Goal: Find specific fact: Find specific fact

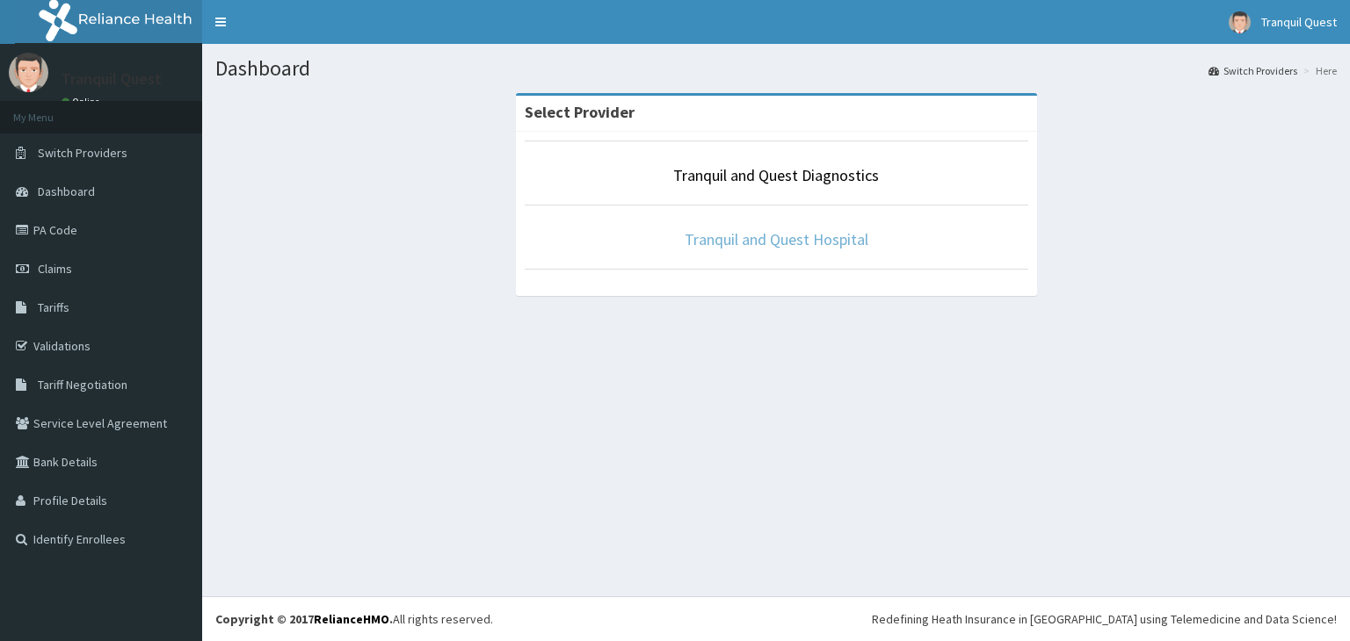
click at [796, 239] on link "Tranquil and Quest Hospital" at bounding box center [776, 239] width 184 height 20
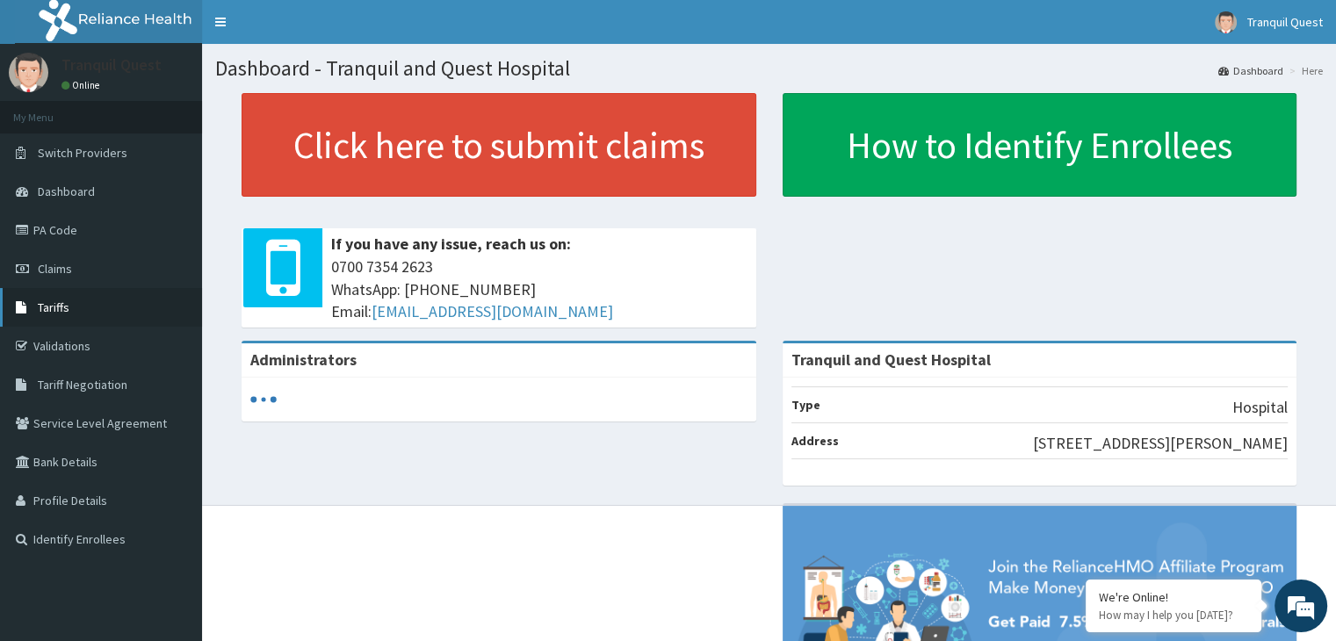
click at [81, 310] on link "Tariffs" at bounding box center [101, 307] width 202 height 39
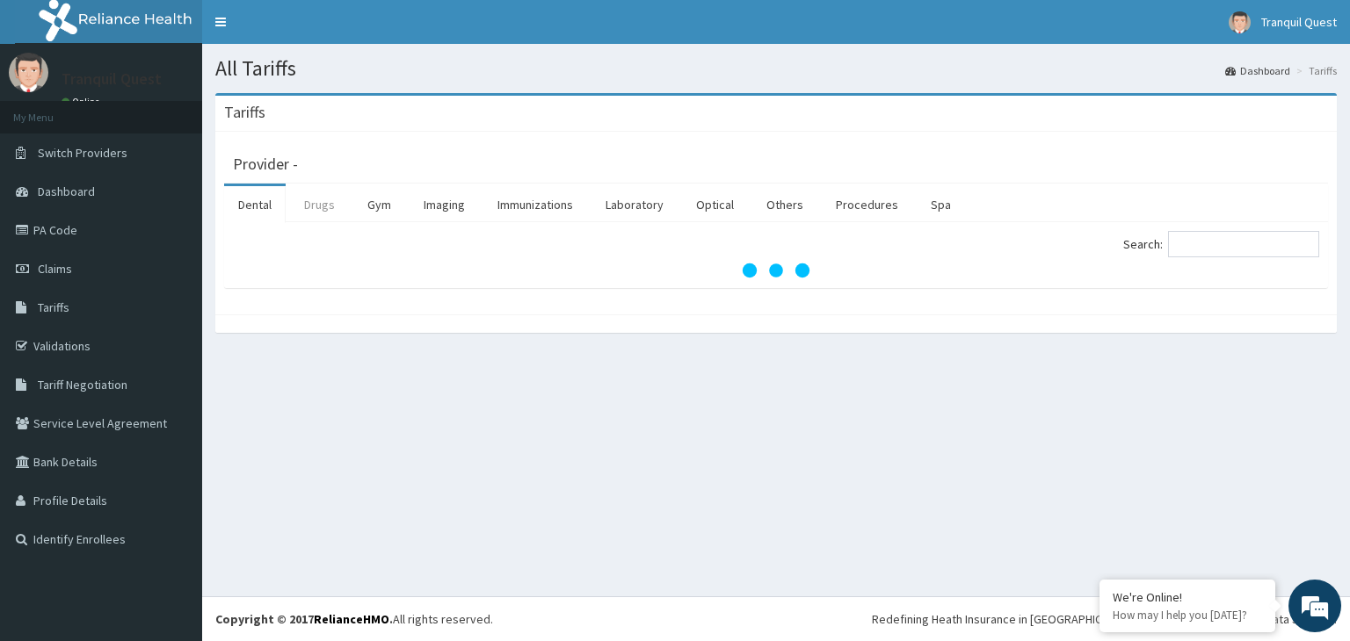
click at [324, 202] on link "Drugs" at bounding box center [319, 204] width 59 height 37
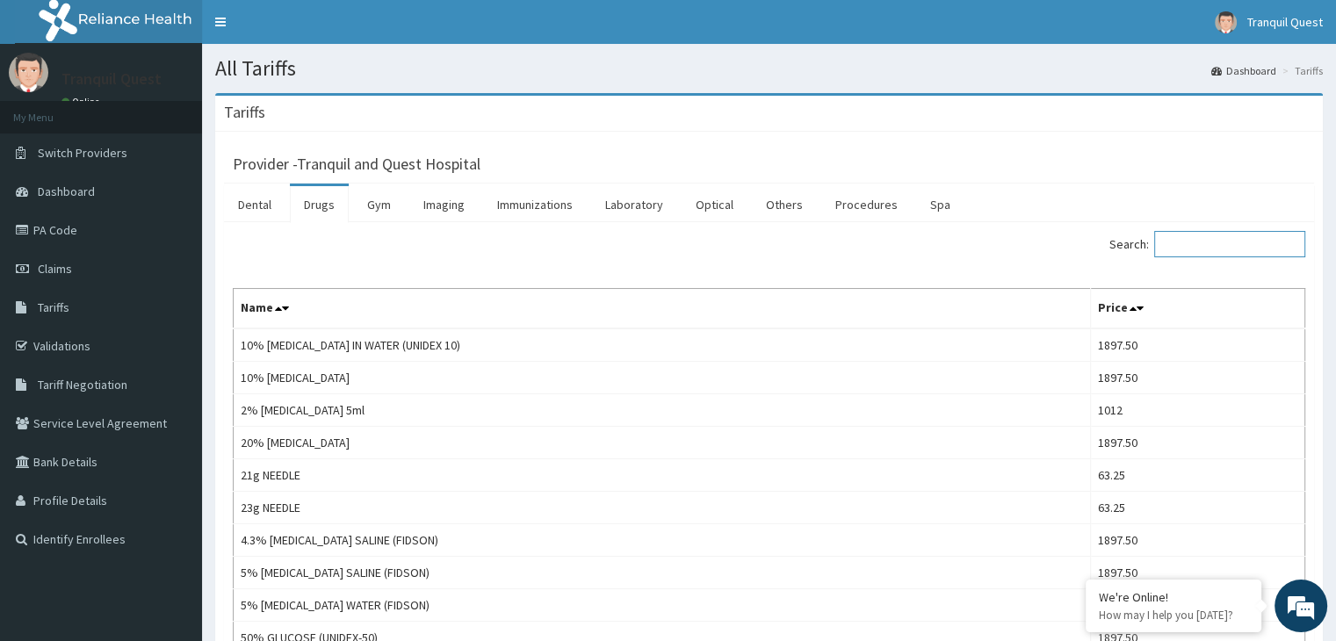
click at [1187, 247] on input "Search:" at bounding box center [1230, 244] width 151 height 26
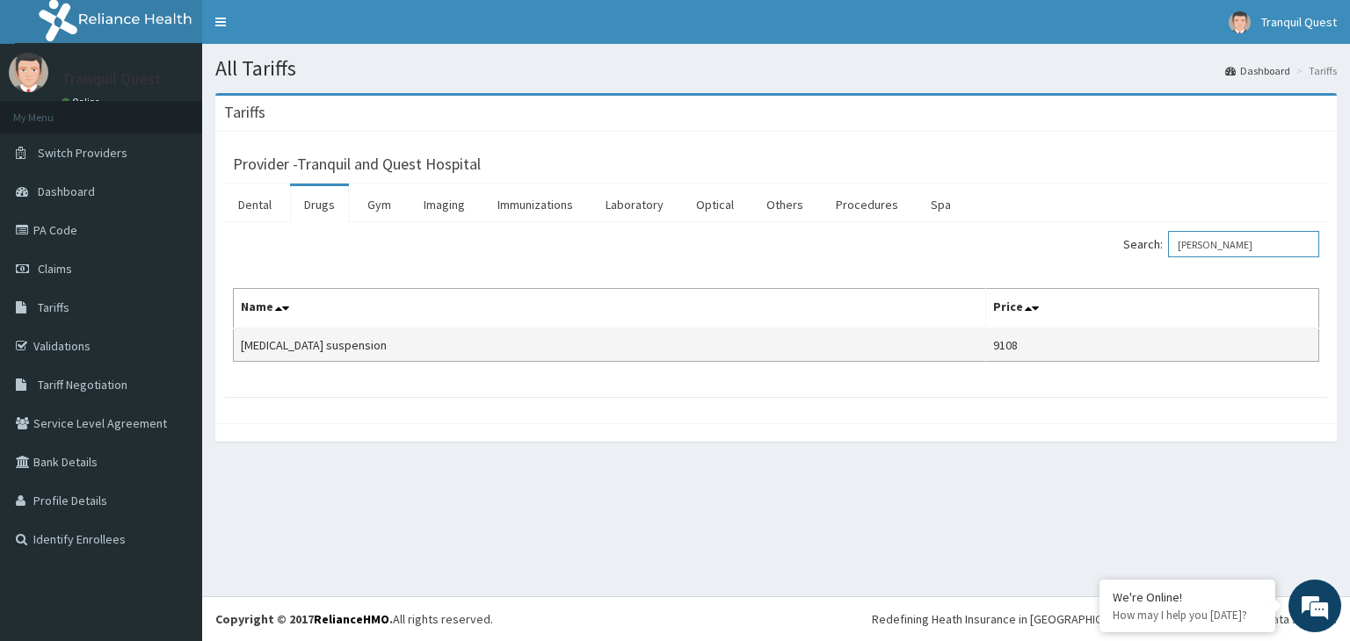
type input "gavis"
drag, startPoint x: 982, startPoint y: 357, endPoint x: 235, endPoint y: 352, distance: 747.7
click at [235, 352] on tr "Gaviscon suspension 9108" at bounding box center [776, 345] width 1085 height 33
copy tr "Gaviscon suspension 9108"
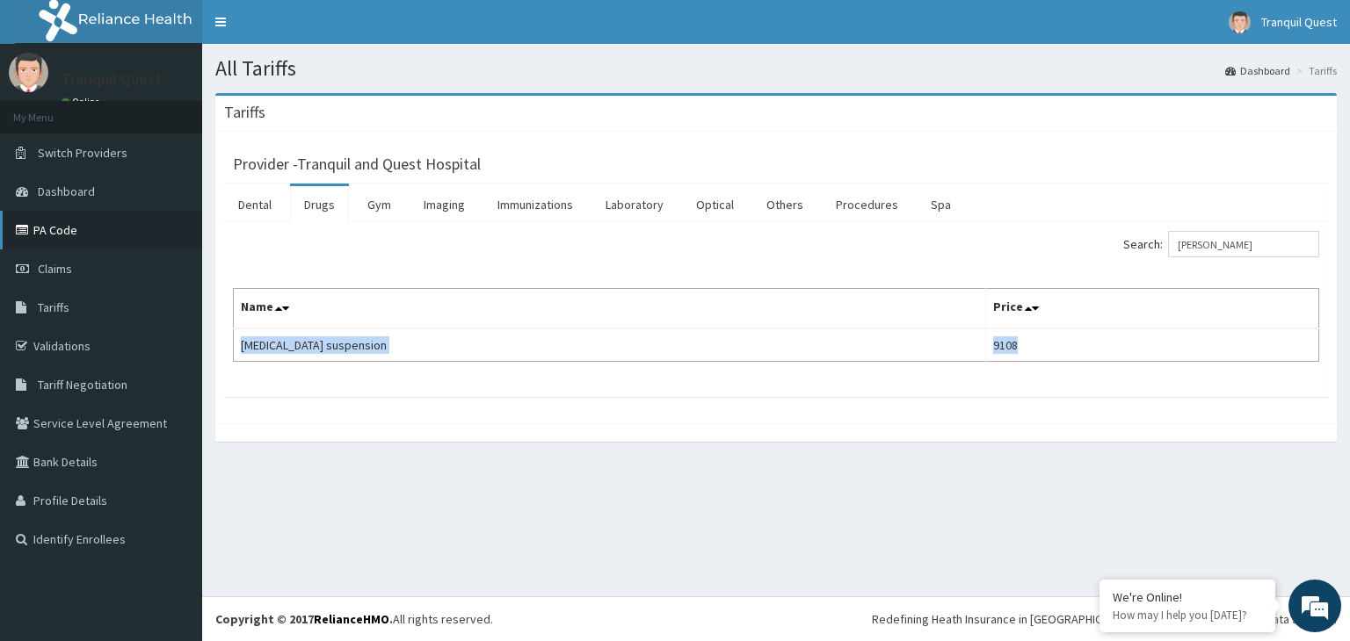
click at [87, 235] on link "PA Code" at bounding box center [101, 230] width 202 height 39
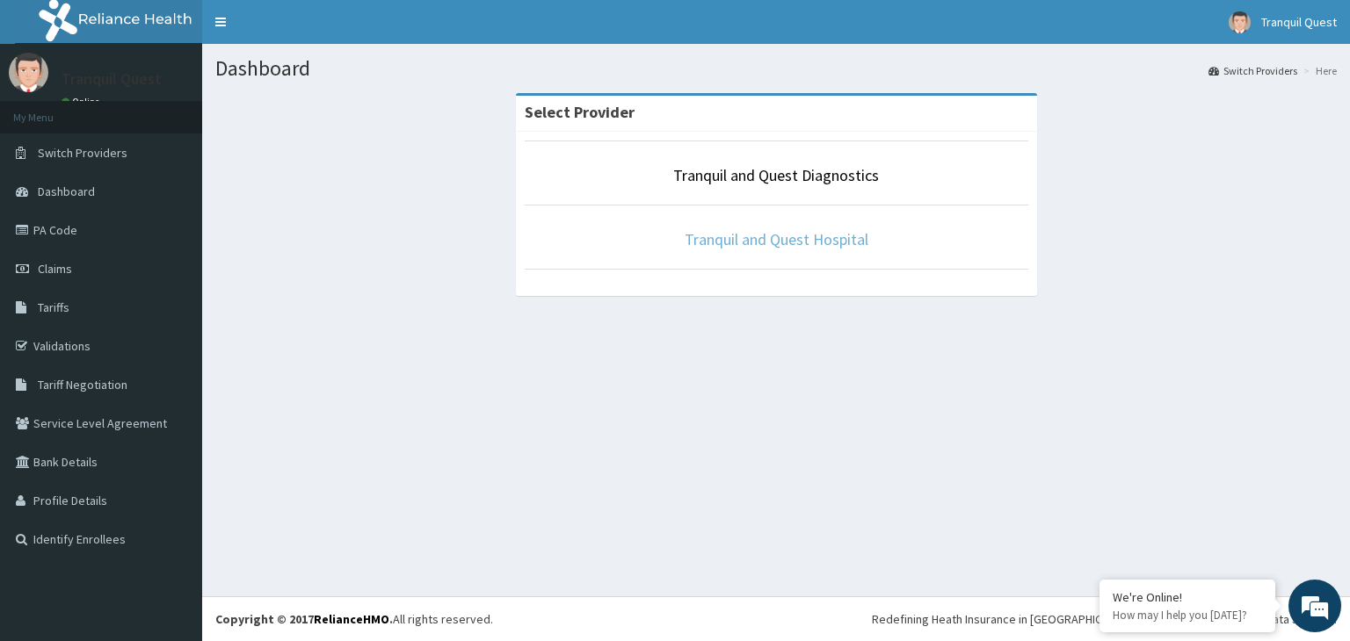
click at [737, 238] on link "Tranquil and Quest Hospital" at bounding box center [776, 239] width 184 height 20
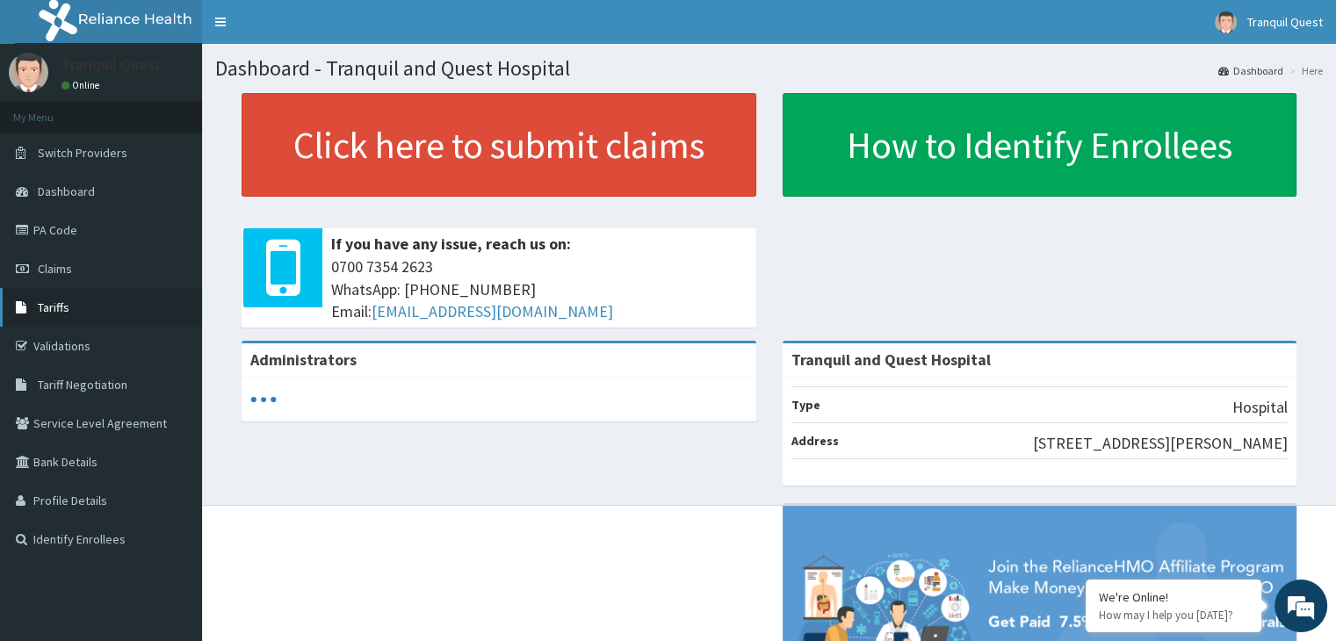
click at [90, 307] on link "Tariffs" at bounding box center [101, 307] width 202 height 39
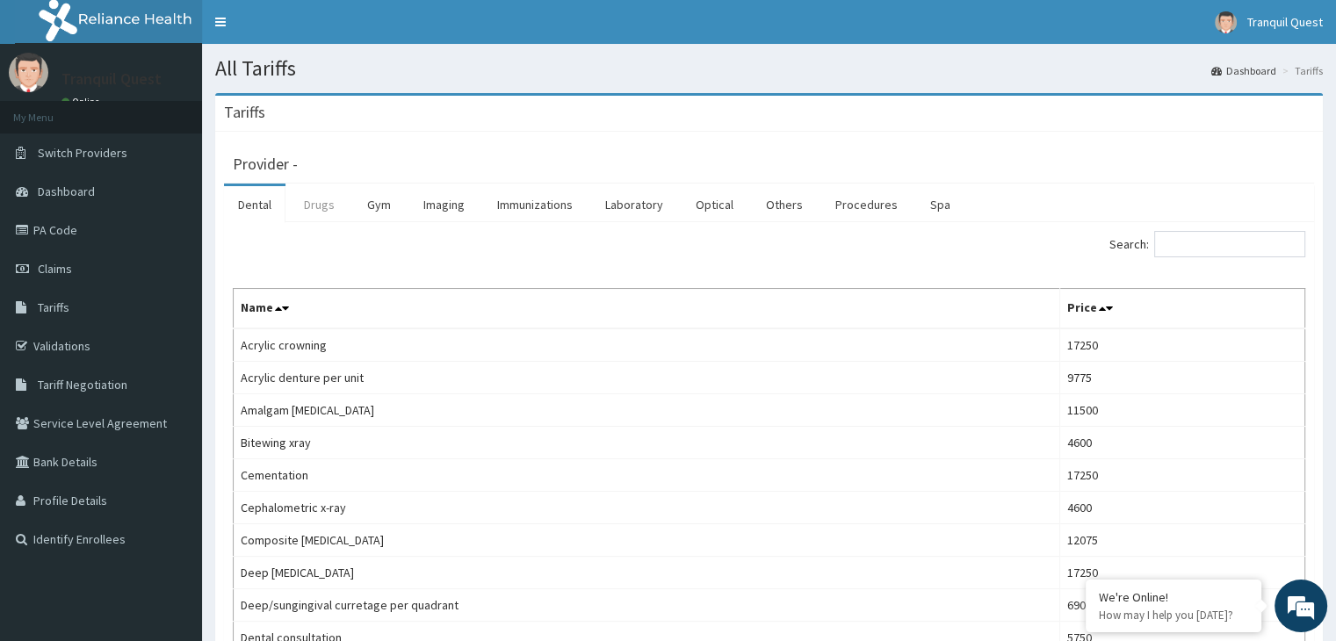
click at [337, 205] on link "Drugs" at bounding box center [319, 204] width 59 height 37
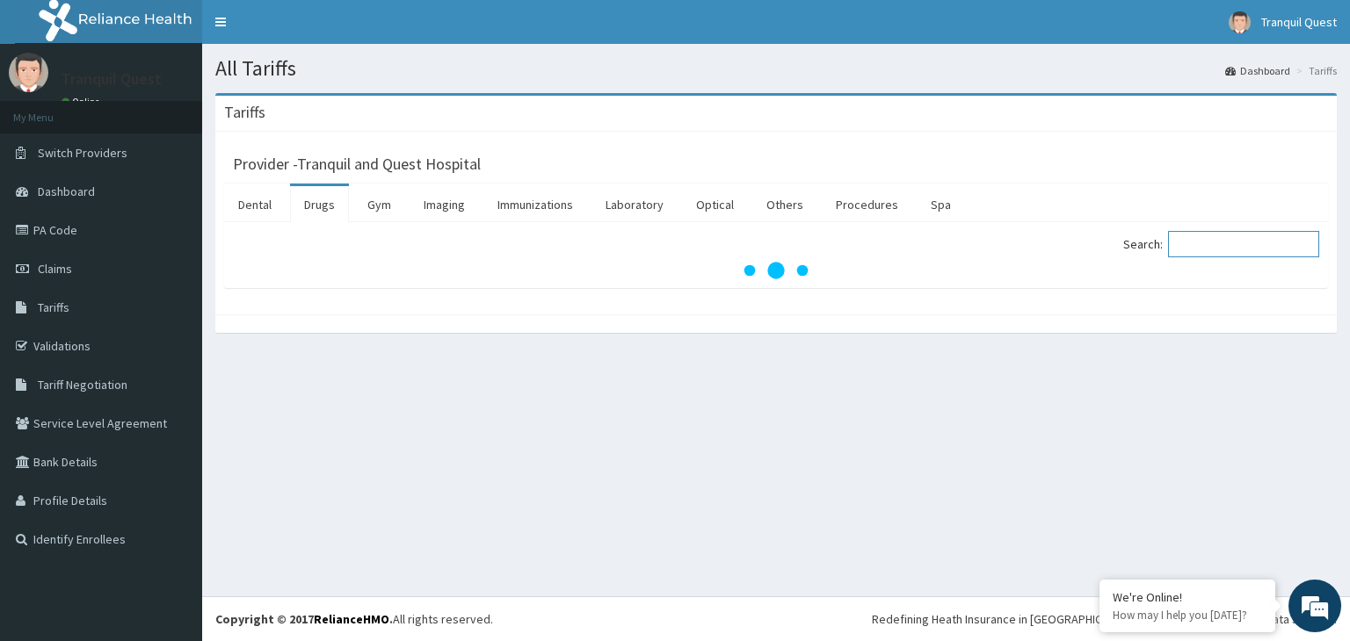
click at [1198, 252] on input "Search:" at bounding box center [1243, 244] width 151 height 26
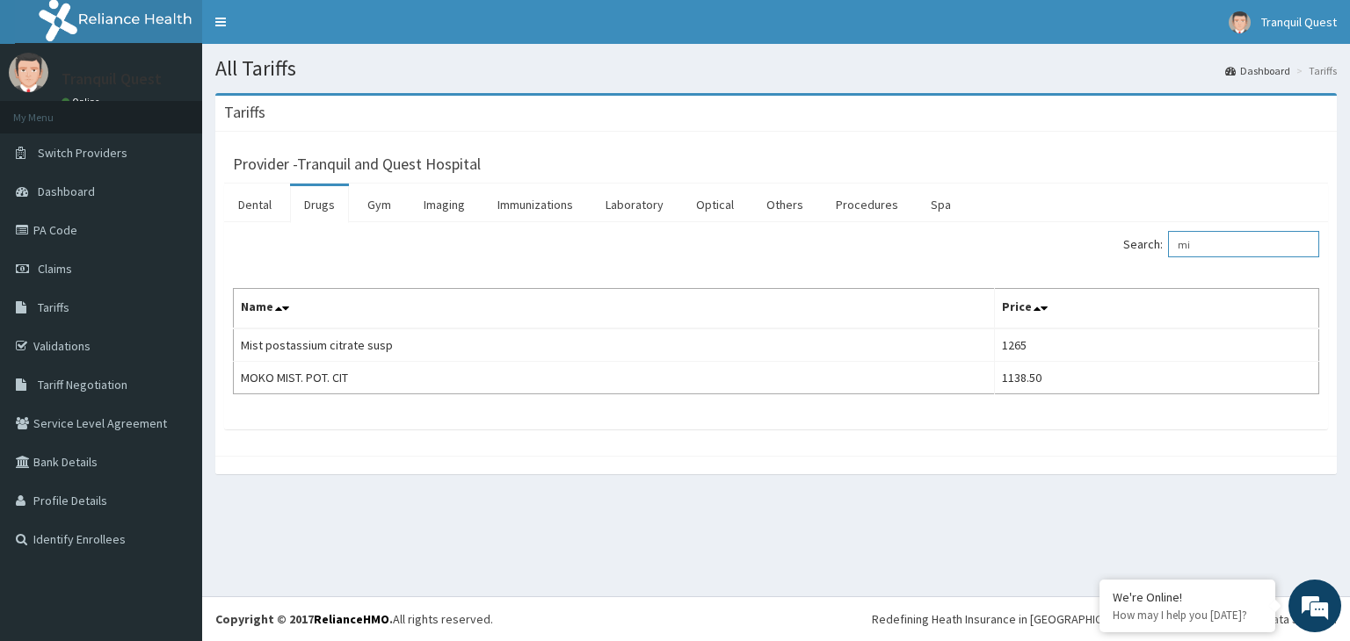
type input "m"
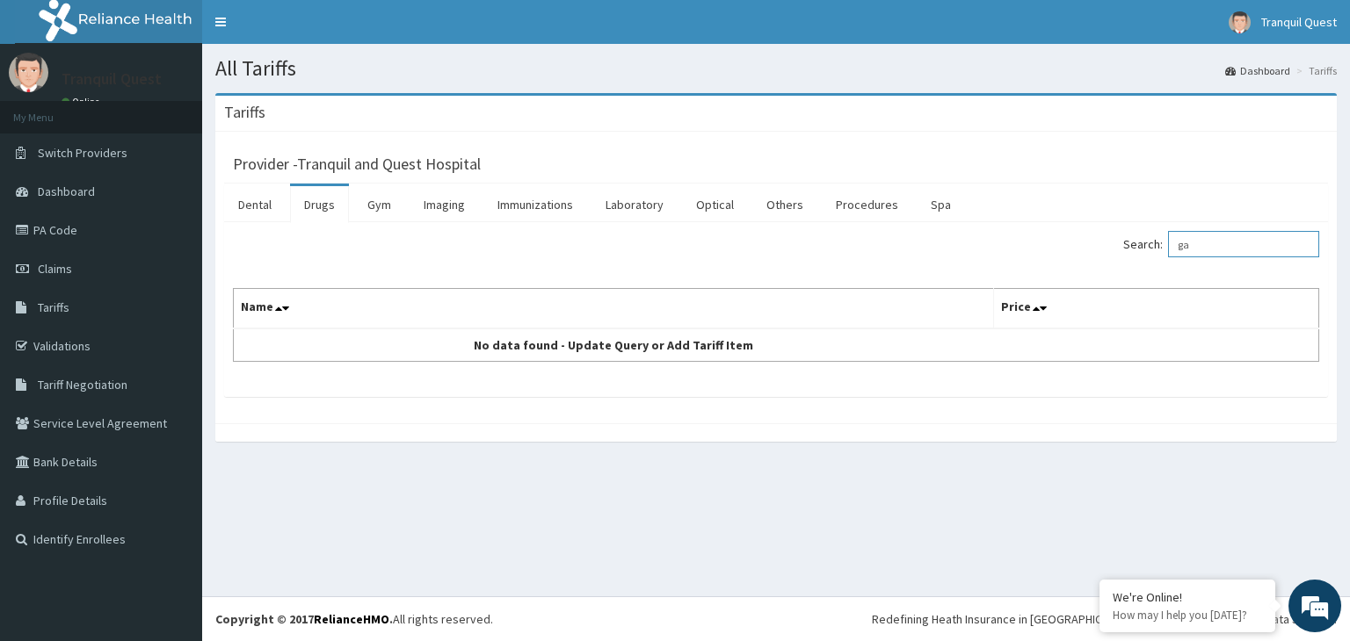
type input "g"
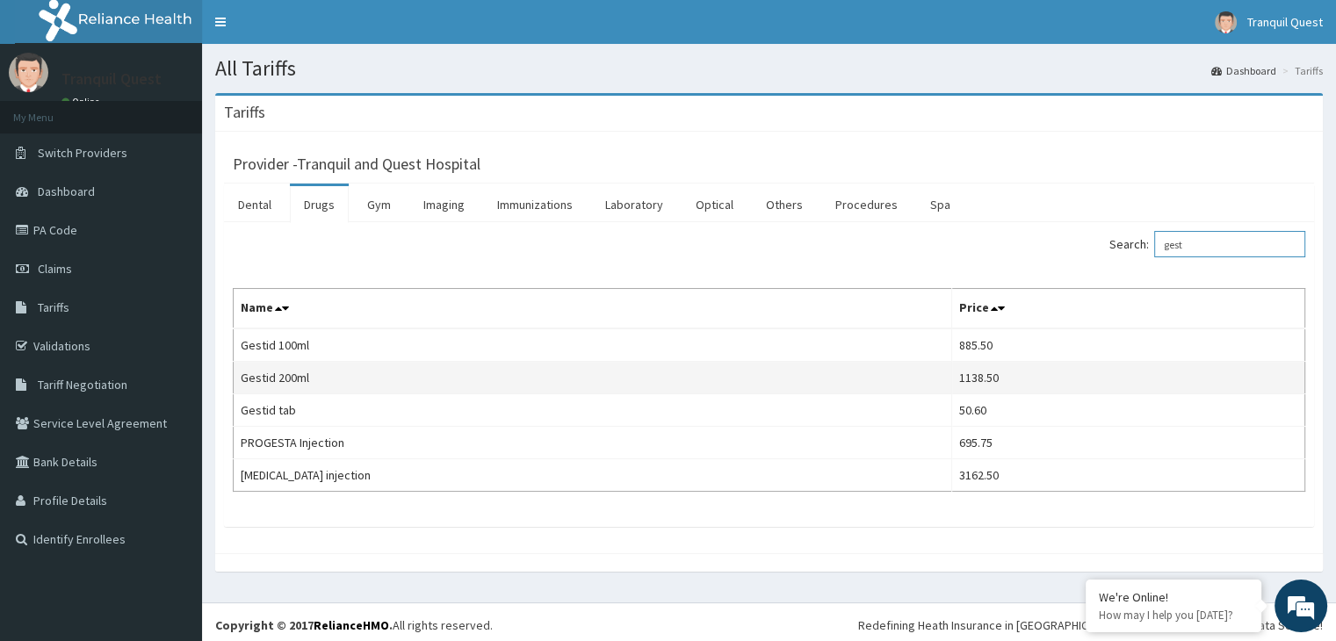
type input "gest"
drag, startPoint x: 985, startPoint y: 384, endPoint x: 239, endPoint y: 375, distance: 746.0
click at [239, 375] on tr "Gestid 200ml 1138.50" at bounding box center [770, 378] width 1072 height 33
copy tr "Gestid 200ml 1138.50"
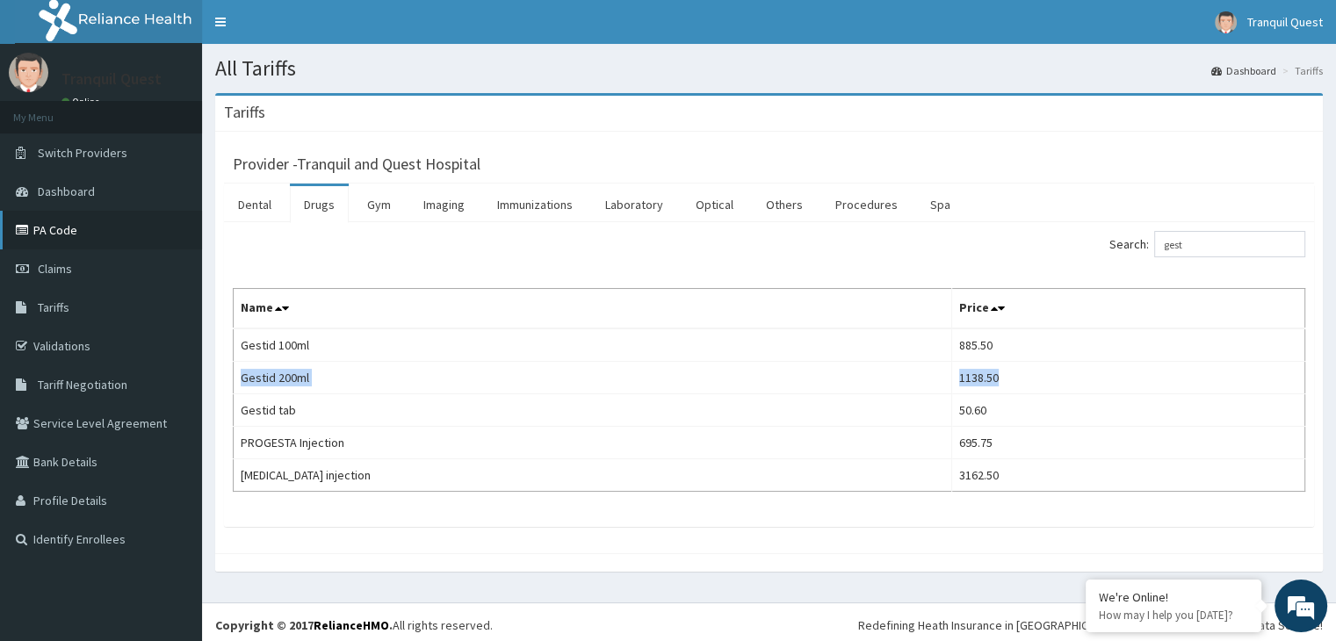
click at [50, 221] on link "PA Code" at bounding box center [101, 230] width 202 height 39
click at [360, 280] on div "Search: gest Name Price Gestid 100ml 885.50 Gestid 200ml 1138.50 Gestid tab 50.…" at bounding box center [769, 361] width 1073 height 261
